Goal: Task Accomplishment & Management: Manage account settings

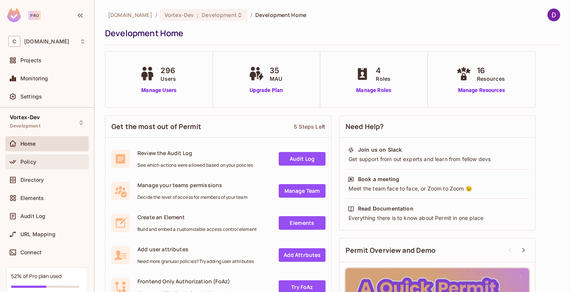
click at [37, 165] on div "Policy" at bounding box center [46, 162] width 77 height 9
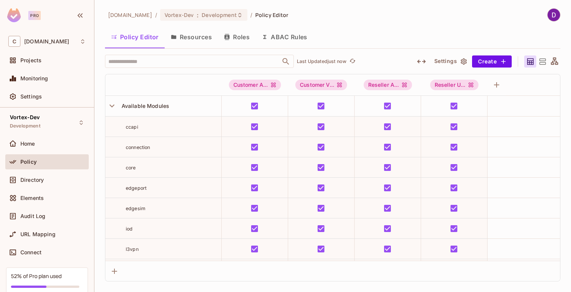
click at [199, 39] on button "Resources" at bounding box center [191, 37] width 53 height 19
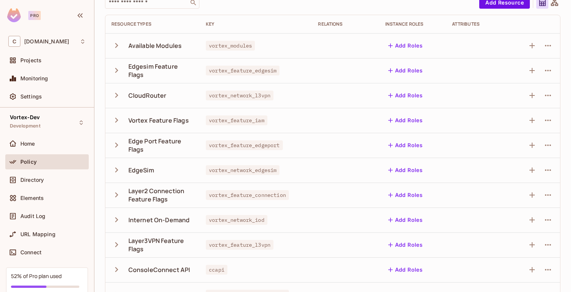
scroll to position [63, 0]
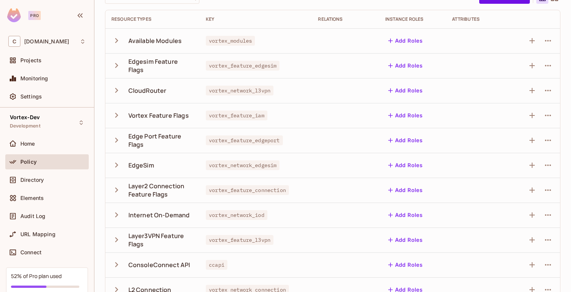
click at [117, 42] on icon "button" at bounding box center [116, 41] width 10 height 10
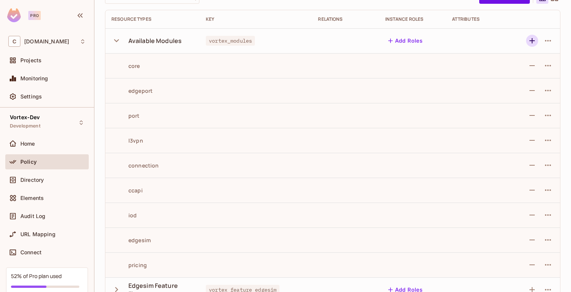
click at [530, 41] on icon "button" at bounding box center [532, 40] width 5 height 5
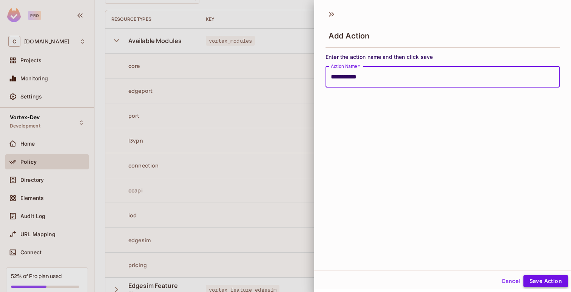
type input "**********"
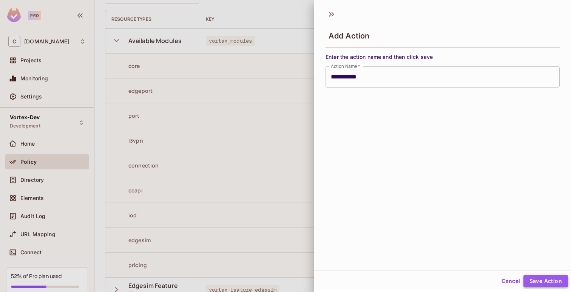
click at [556, 283] on button "Save Action" at bounding box center [546, 281] width 45 height 12
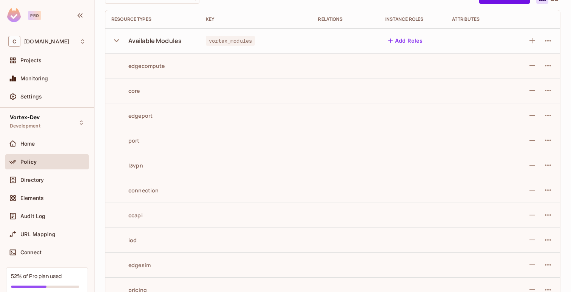
scroll to position [0, 0]
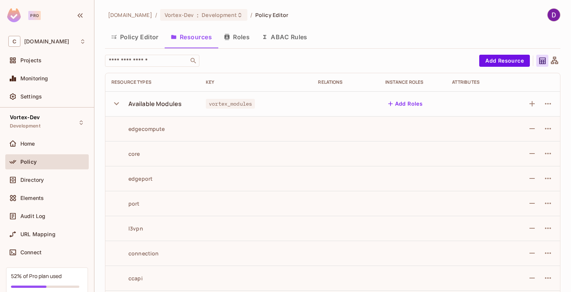
click at [134, 37] on button "Policy Editor" at bounding box center [135, 37] width 60 height 19
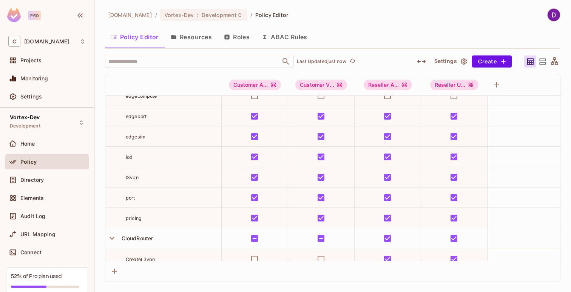
scroll to position [60, 0]
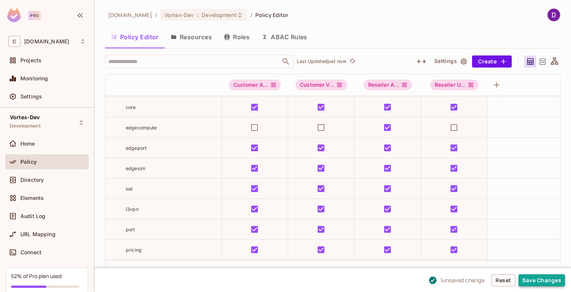
click at [547, 282] on button "Save Changes" at bounding box center [542, 281] width 46 height 12
